Goal: Ask a question: Seek information or help from site administrators or community

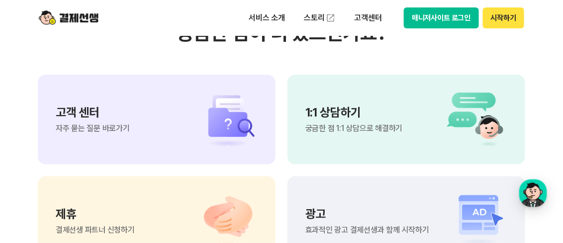
scroll to position [8353, 0]
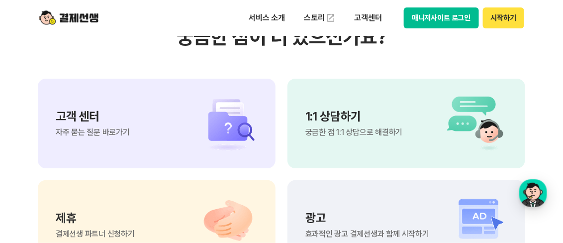
click at [236, 140] on img at bounding box center [223, 123] width 70 height 60
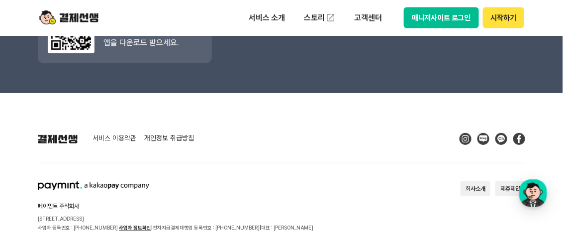
scroll to position [1501, 0]
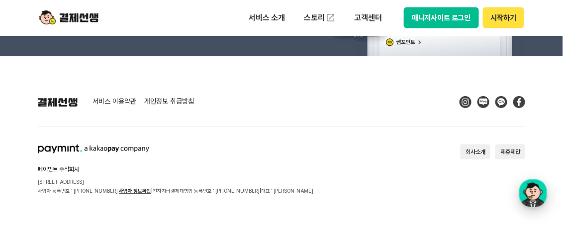
click at [538, 195] on div "button" at bounding box center [533, 193] width 28 height 28
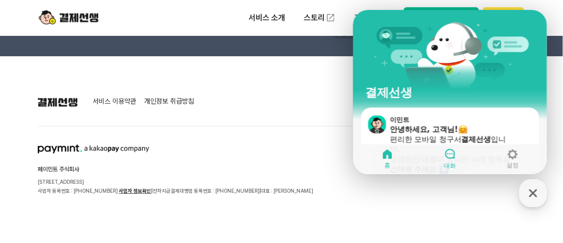
click at [453, 157] on icon at bounding box center [449, 153] width 10 height 10
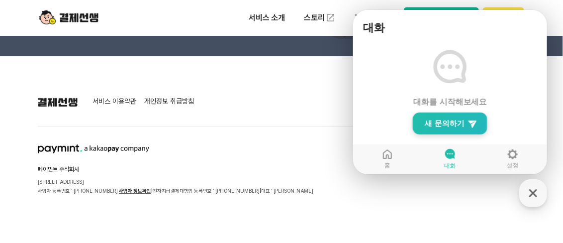
click at [459, 125] on span "새 문의하기" at bounding box center [444, 123] width 40 height 10
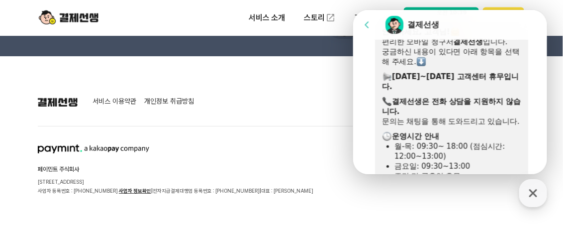
scroll to position [298, 0]
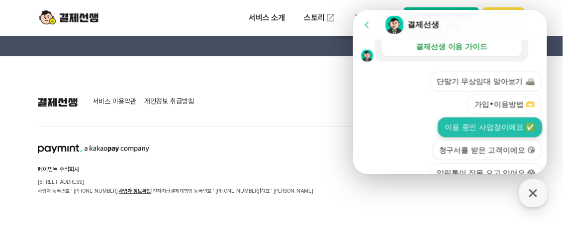
click at [441, 134] on button "이용 중인 사업장이에요 ✅" at bounding box center [489, 127] width 104 height 20
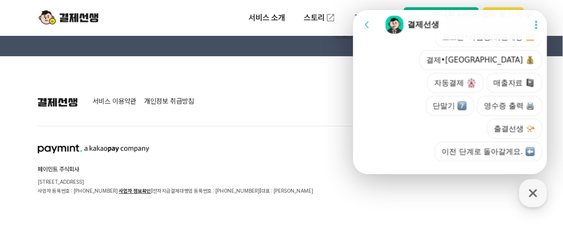
scroll to position [483, 0]
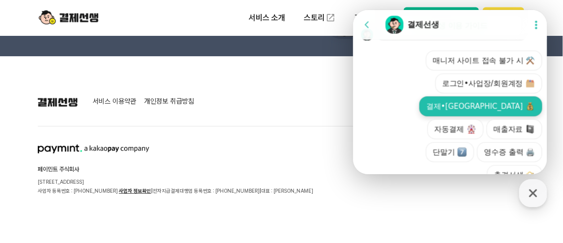
click at [451, 114] on button "결제•[GEOGRAPHIC_DATA]" at bounding box center [480, 106] width 123 height 20
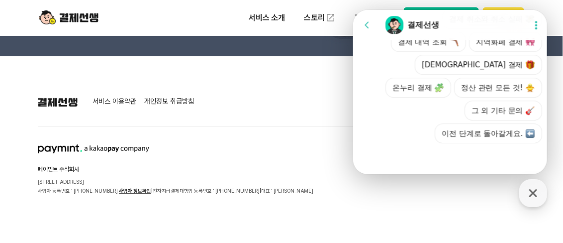
scroll to position [770, 0]
click at [474, 105] on button "그 외 기타 문의" at bounding box center [503, 110] width 78 height 20
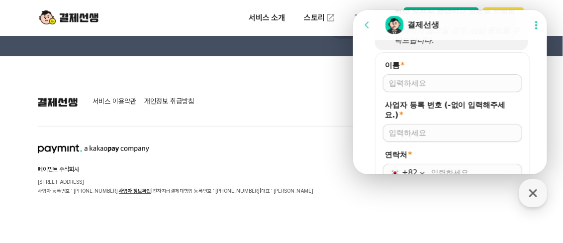
scroll to position [874, 0]
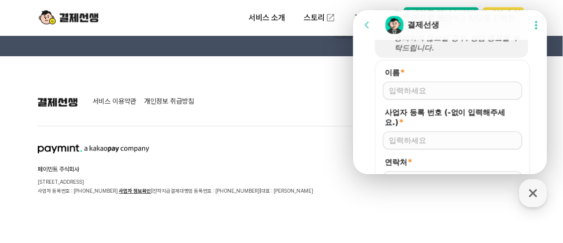
click at [410, 95] on input "이름 *" at bounding box center [451, 90] width 127 height 10
type input "와이케이이엔씨"
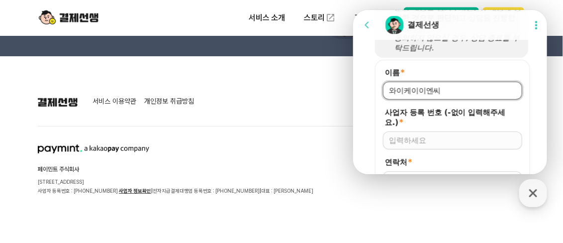
click at [414, 149] on div at bounding box center [451, 140] width 139 height 18
click at [414, 145] on input "사업자 등록 번호 (-없이 입력해주세요.) *" at bounding box center [451, 140] width 127 height 10
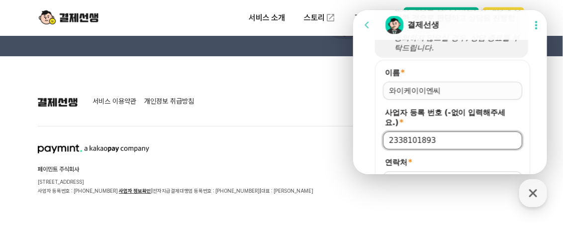
type input "2338101893"
click at [456, 127] on label "사업자 등록 번호 (-없이 입력해주세요.) *" at bounding box center [451, 117] width 139 height 20
click at [456, 139] on input "2338101893" at bounding box center [451, 140] width 127 height 10
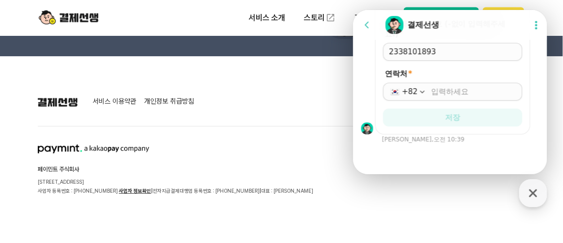
drag, startPoint x: 458, startPoint y: 142, endPoint x: 532, endPoint y: 68, distance: 104.4
click at [535, 61] on div "이름 * 사업자 등록 번호 (-없이 입력해주세요.) * 2338101893 연락처 * +82 저장" at bounding box center [451, 52] width 197 height 163
click at [460, 96] on input "연락처 *" at bounding box center [473, 91] width 85 height 10
type input "8"
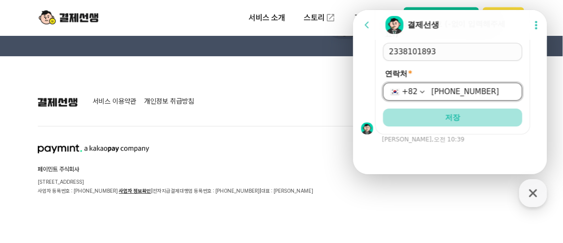
type input "[PHONE_NUMBER]"
click at [445, 122] on span "저장" at bounding box center [451, 117] width 15 height 10
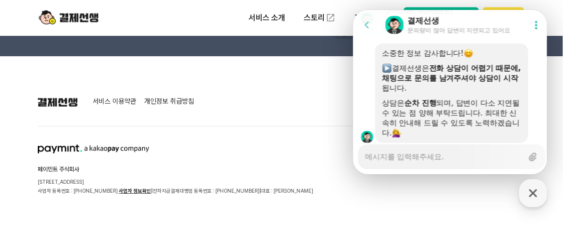
scroll to position [1072, 0]
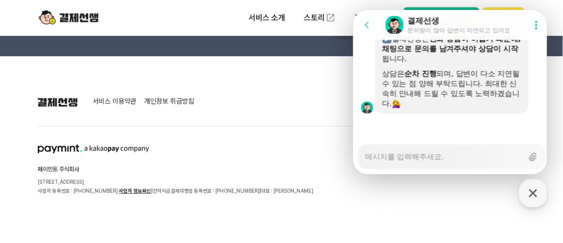
click at [414, 160] on textarea "Messenger Input Textarea" at bounding box center [443, 152] width 158 height 17
type textarea "x"
type textarea "ㄱ"
type textarea "x"
type textarea "가"
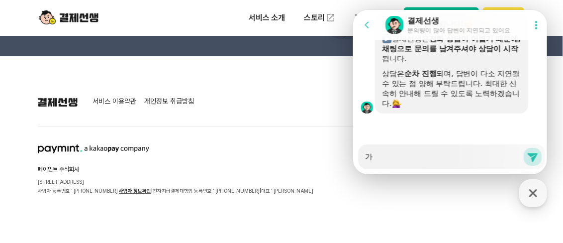
type textarea "x"
type textarea "감"
type textarea "x"
type textarea "가매"
type textarea "x"
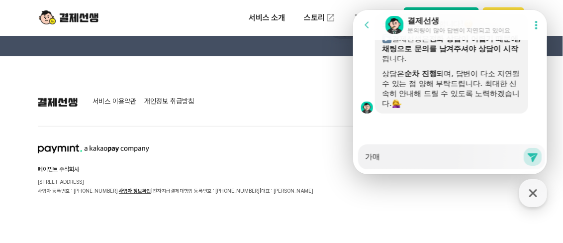
type textarea "가맹"
type textarea "x"
type textarea "가맹ㅈ"
type textarea "x"
type textarea "가맹저"
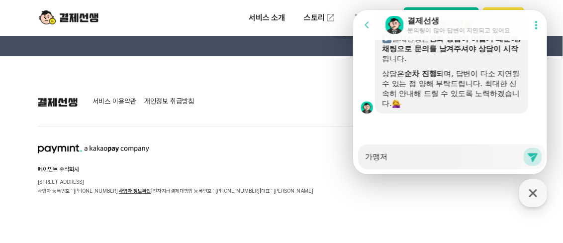
type textarea "x"
type textarea "가맹정"
type textarea "x"
type textarea "가맹정"
type textarea "x"
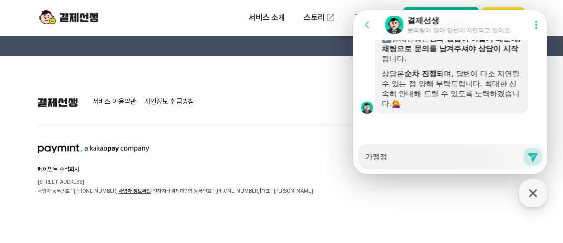
type textarea "가맹정 ㅎ"
type textarea "x"
type textarea "가맹정 혀"
type textarea "x"
type textarea "가맹정 현"
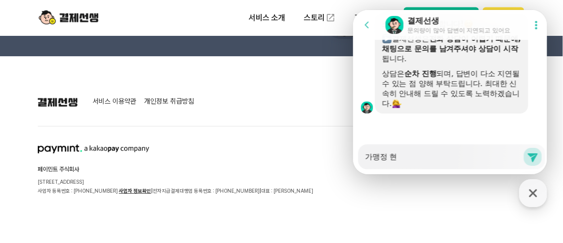
type textarea "x"
type textarea "가맹정 현ㄷ"
type textarea "x"
type textarea "가맹정 현대"
type textarea "x"
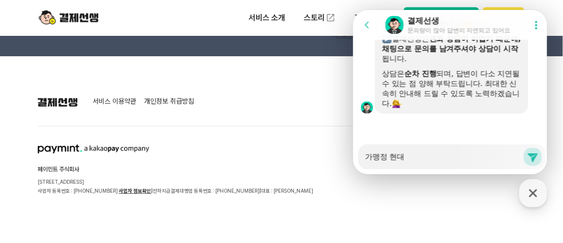
type textarea "가맹정 현ㄷ"
type textarea "x"
type textarea "가맹정 현"
type textarea "x"
type textarea "가맹정"
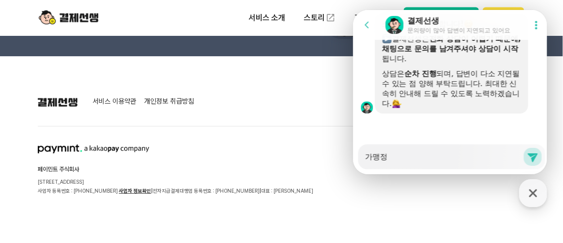
type textarea "x"
type textarea "가맹정"
type textarea "x"
type textarea "가맹정ㅈ"
type textarea "x"
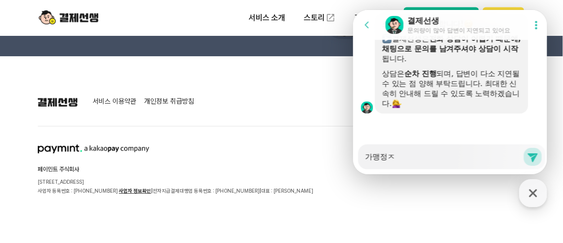
type textarea "가맹정"
type textarea "x"
type textarea "가맹"
type textarea "x"
type textarea "가맹ㅈ"
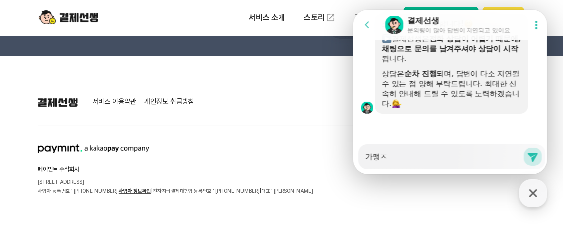
type textarea "x"
type textarea "가맹저"
type textarea "x"
type textarea "가맹점"
type textarea "x"
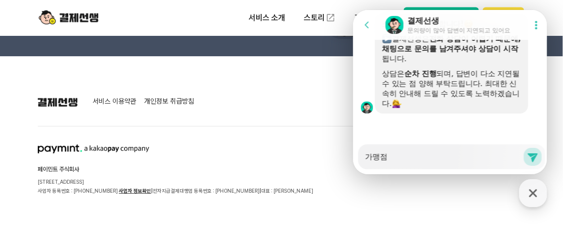
type textarea "가맹점"
type textarea "x"
type textarea "가맹점 ㅇ"
type textarea "x"
type textarea "가맹점 이"
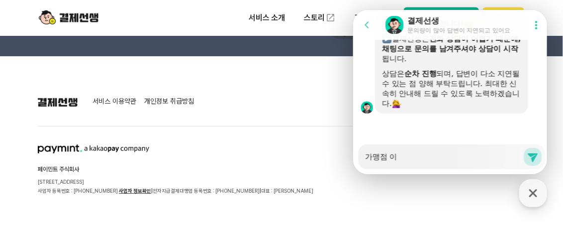
type textarea "x"
type textarea "가맹점 입"
type textarea "x"
type textarea "가맹점 입ㄴ"
type textarea "x"
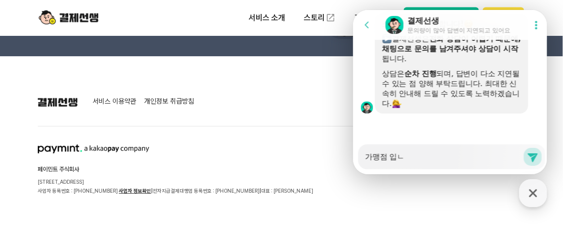
type textarea "가맹점 입니"
type textarea "x"
type textarea "가맹점 입닏"
type textarea "x"
type textarea "가맹점 입니다"
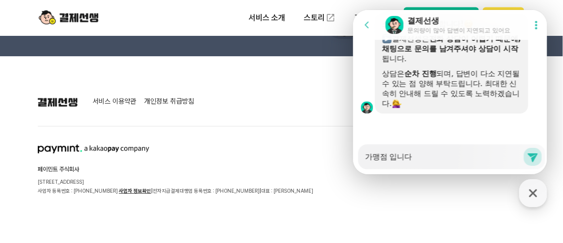
type textarea "x"
type textarea "가맹점 입니다."
type textarea "x"
type textarea "가맹점 입니다."
type textarea "x"
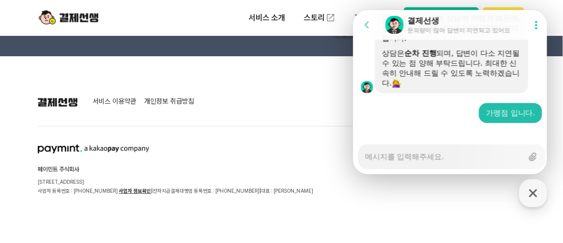
scroll to position [1102, 0]
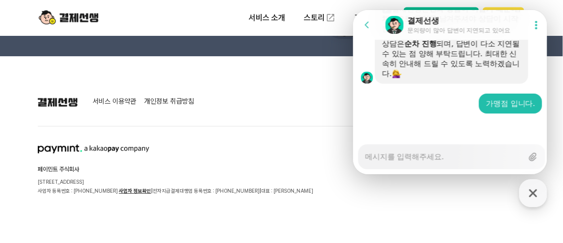
type textarea "x"
type textarea "ㅎ"
type textarea "x"
type textarea "혀"
type textarea "x"
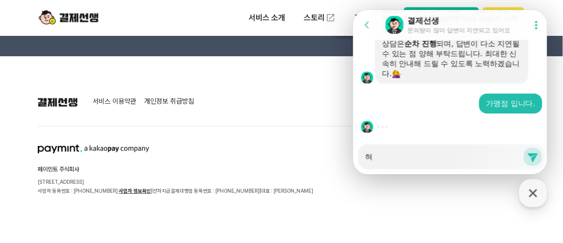
type textarea "현"
type textarea "x"
type textarea "현ㄷ"
type textarea "x"
type textarea "현대"
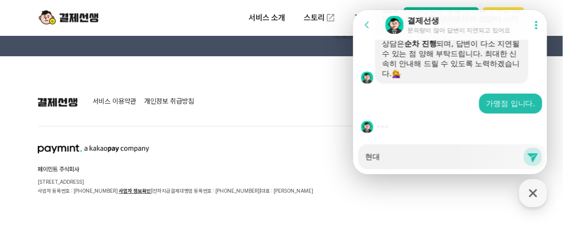
type textarea "x"
type textarea "현대"
type textarea "x"
type textarea "현대 ㅋ"
type textarea "x"
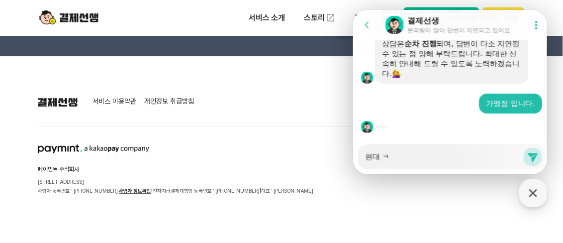
type textarea "현대 카"
type textarea "x"
type textarea "현대 칻"
type textarea "x"
type textarea "현대 카드"
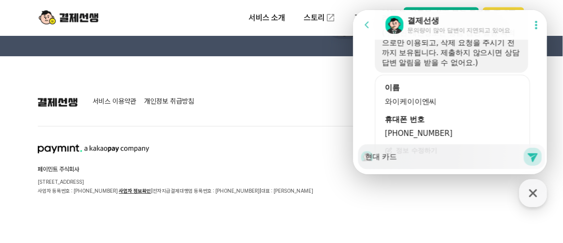
scroll to position [1287, 0]
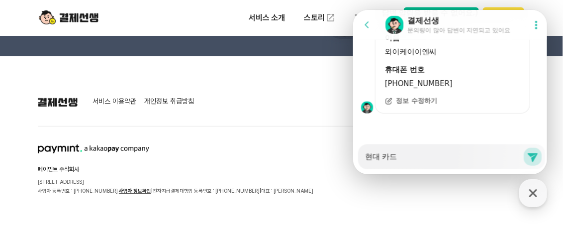
type textarea "x"
type textarea "현대 카드"
type textarea "x"
type textarea "현대 카드 ㄱ"
type textarea "x"
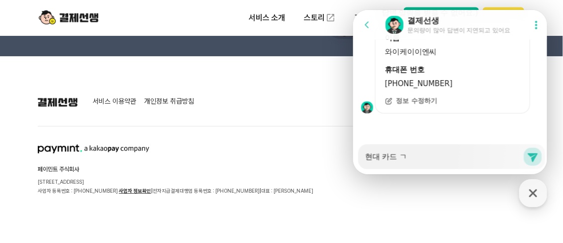
type textarea "현대 카드 겨"
type textarea "x"
type textarea "현대 카드 결"
type textarea "x"
type textarea "현대 카드 결ㅈ"
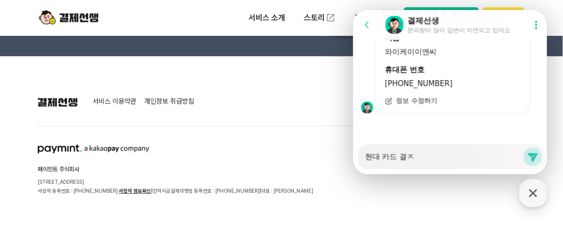
type textarea "x"
type textarea "현대 카드 결제"
type textarea "x"
type textarea "현대 카드 결젠"
type textarea "x"
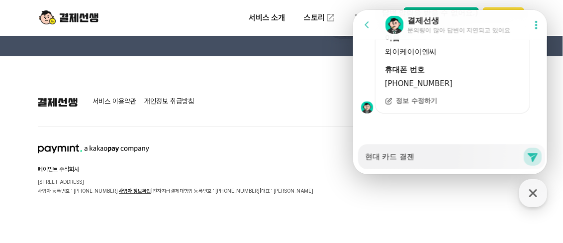
type textarea "현대 카드 결제느"
type textarea "x"
type textarea "현대 카드 결제는"
type textarea "x"
type textarea "현대 카드 결제는"
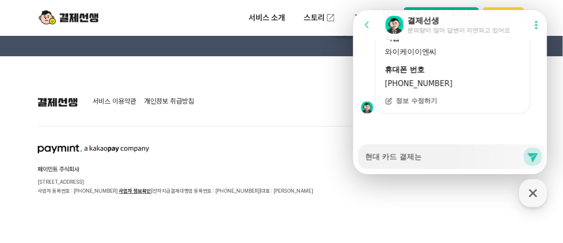
type textarea "x"
type textarea "현대 카드 결제는 ㄷ"
type textarea "x"
type textarea "현대 카드 결제는 도"
type textarea "x"
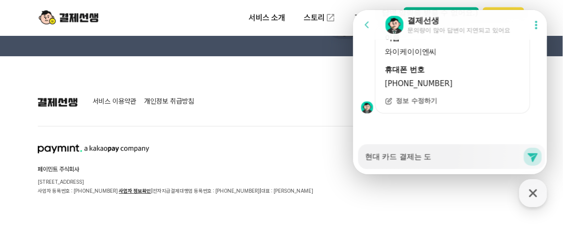
type textarea "현대 카드 결제는 되"
type textarea "x"
type textarea "현대 카드 결제는 됭"
type textarea "x"
type textarea "현대 카드 결제는 되어"
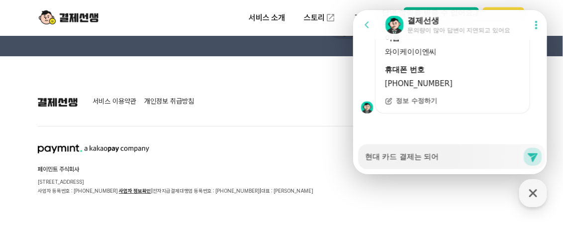
type textarea "x"
type textarea "현대 카드 결제는 되ㅇ"
type textarea "x"
type textarea "현대 카드 결제는 되"
type textarea "x"
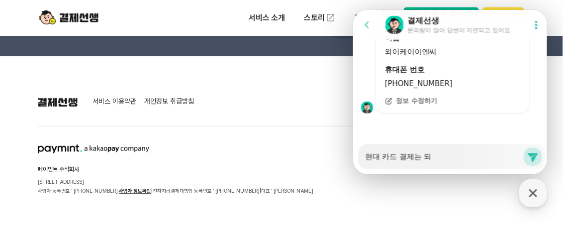
type textarea "현대 카드 결제는"
type textarea "x"
type textarea "현대 카드 결제는"
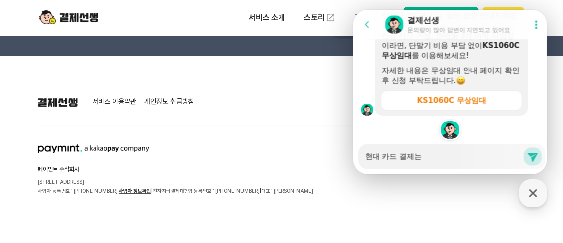
scroll to position [1542, 0]
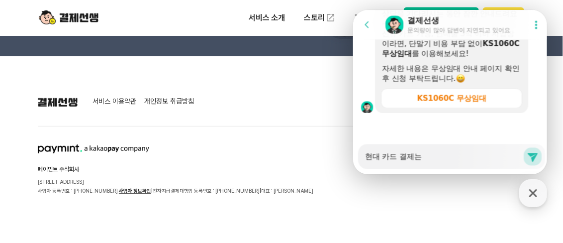
type textarea "x"
type textarea "현대 카드 결제"
type textarea "x"
type textarea "현대 카드 결제ㅎ"
type textarea "x"
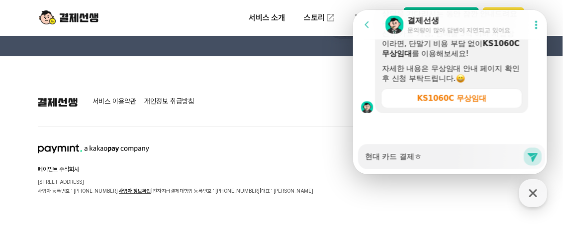
type textarea "현대 카드 결제호"
type textarea "x"
type textarea "현대 카드 결제화"
type textarea "x"
type textarea "현대 카드 결제확"
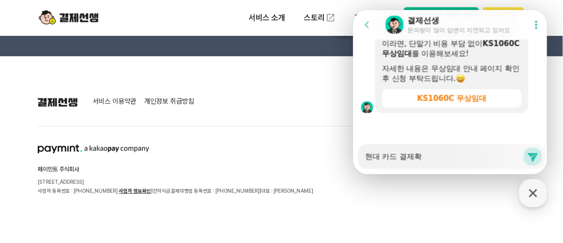
type textarea "x"
type textarea "현대 카드 결제확ㅇ"
type textarea "x"
type textarea "현대 카드 결제확이"
type textarea "x"
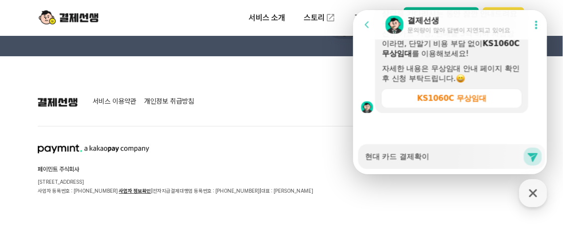
type textarea "현대 카드 결제확인"
type textarea "x"
type textarea "현대 카드 결제확인ㅇ"
type textarea "x"
type textarea "현대 카드 결제확인으"
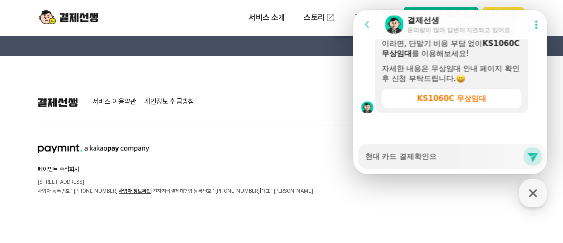
type textarea "x"
type textarea "현대 카드 결제확인은"
type textarea "x"
type textarea "현대 카드 결제확인은ㄷ"
type textarea "x"
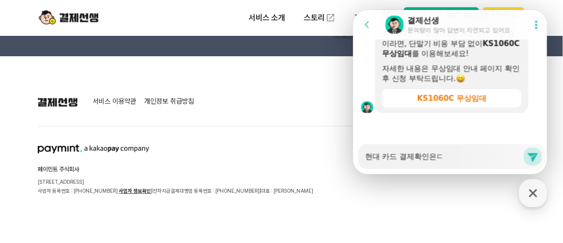
type textarea "현대 카드 결제확인은도"
type textarea "x"
type textarea "현대 카드 결제확인은되"
type textarea "x"
type textarea "현대 카드 결제확인은된"
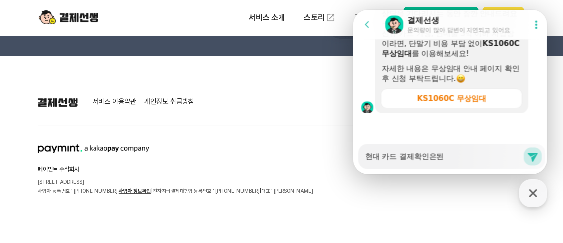
type textarea "x"
type textarea "현대 카드 결제확인은되느"
type textarea "x"
type textarea "현대 카드 결제확인은되는"
type textarea "x"
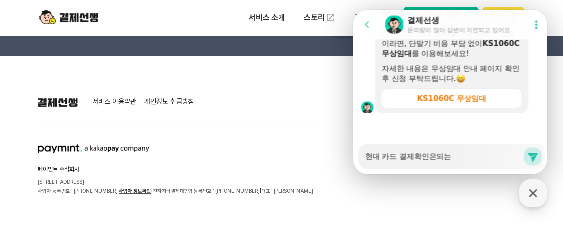
type textarea "현대 카드 결제확인은되는ㄷ"
type textarea "x"
type textarea "현대 카드 결제확인은되는데"
type textarea "x"
type textarea "현대 카드 결제확인은되는데"
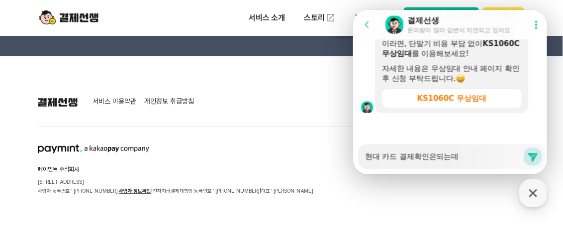
type textarea "x"
type textarea "현대 카드 결제확인은되는데 ㅁ"
type textarea "x"
type textarea "현대 카드 결제확인은되는데 매"
type textarea "x"
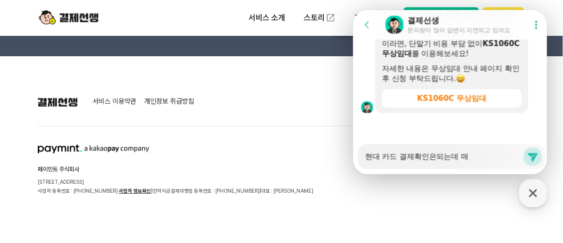
type textarea "현대 카드 결제확인은되는데 [DEMOGRAPHIC_DATA]"
type textarea "x"
type textarea "현대 카드 결제확인은되는데 매이"
type textarea "x"
type textarea "현대 카드 결제확인은되는데 매입"
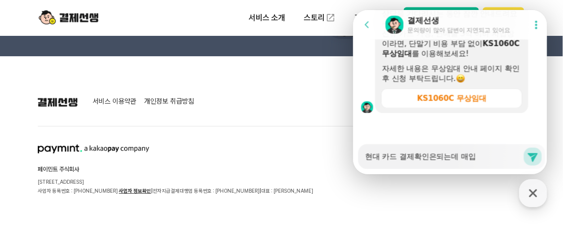
type textarea "x"
type textarea "현대 카드 결제확인은되는데 매입"
type textarea "x"
type textarea "현대 카드 결제확인은되는데 매입 ㄴ"
type textarea "x"
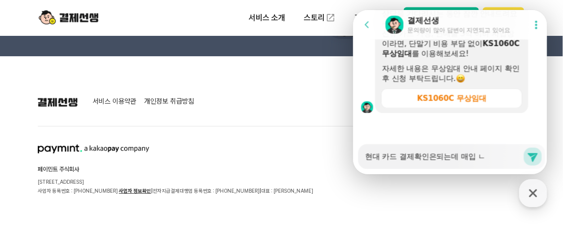
type textarea "현대 카드 결제확인은되는데 매입 내"
type textarea "x"
type textarea "현대 카드 결제확인은되는데 매입 냉"
type textarea "x"
type textarea "현대 카드 결제확인은되는데 매입 내여"
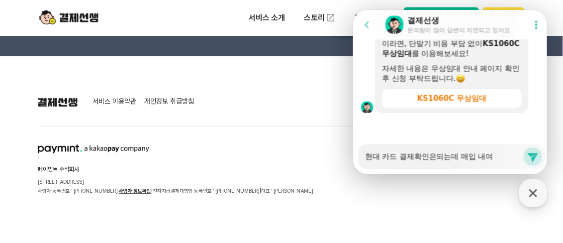
type textarea "x"
type textarea "현대 카드 결제확인은되는데 매입 내역"
type textarea "x"
type textarea "현대 카드 결제확인은되는데 매입 내역ㅇ"
type textarea "x"
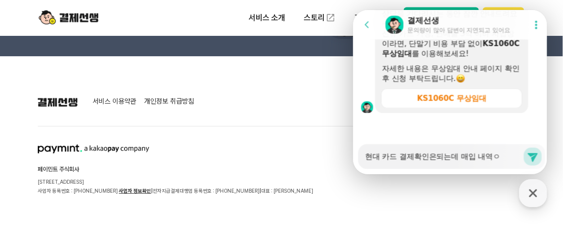
type textarea "현대 카드 결제확인은되는데 매입 내역이"
type textarea "x"
type textarea "현대 카드 결제확인은되는데 매입 내역이"
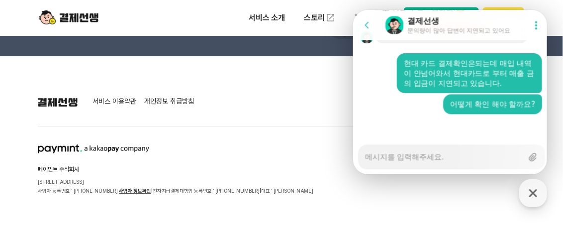
scroll to position [1612, 0]
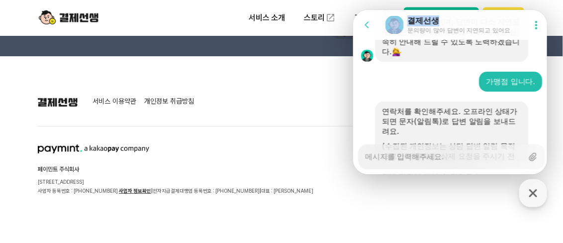
drag, startPoint x: 497, startPoint y: 15, endPoint x: 592, endPoint y: 8, distance: 95.2
click at [546, 9] on html "Go to previous page Chat Room 결제선생 문의량이 많아 답변이 지연되고 있어요 Show userchat action di…" at bounding box center [450, 9] width 194 height 0
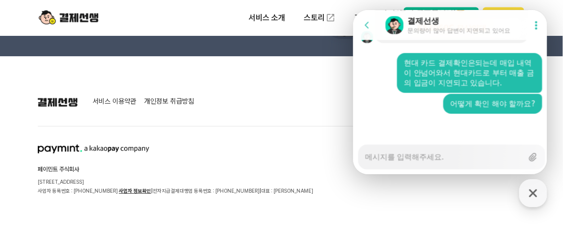
click at [399, 152] on textarea "Messenger Input Textarea" at bounding box center [443, 152] width 158 height 17
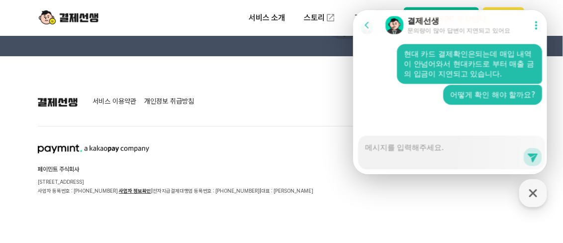
scroll to position [1662, 0]
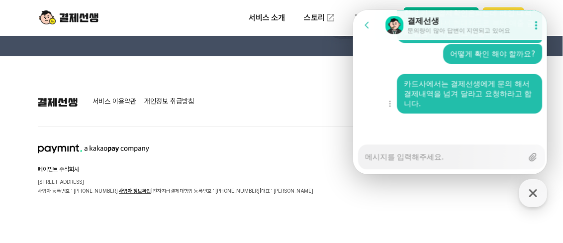
click at [370, 112] on div "Show context menu 카드사에서는 결제선생에게 문의 해서 결제내역을 넘겨 달라고 요청하라고 합니다." at bounding box center [451, 93] width 197 height 40
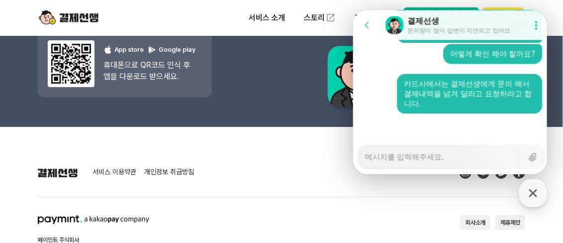
scroll to position [1352, 0]
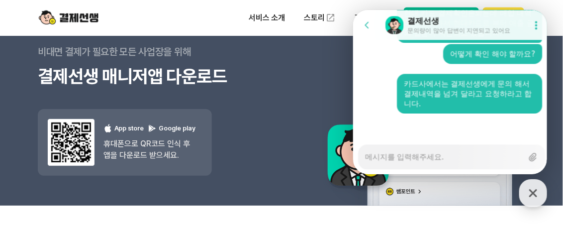
click at [370, 126] on div at bounding box center [451, 126] width 197 height 27
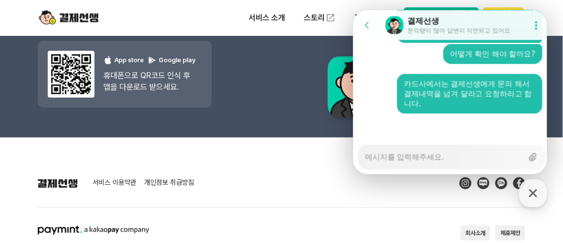
scroll to position [1452, 0]
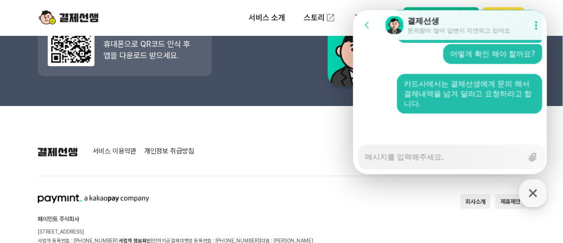
click at [403, 159] on textarea "Messenger Input Textarea" at bounding box center [443, 152] width 158 height 17
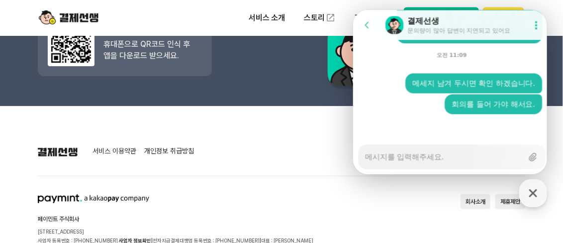
scroll to position [1733, 0]
